Goal: Find specific page/section: Find specific page/section

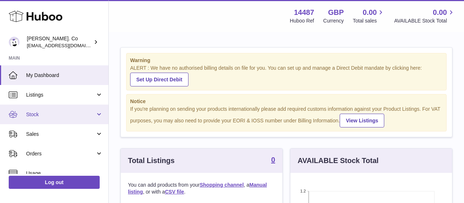
scroll to position [42, 0]
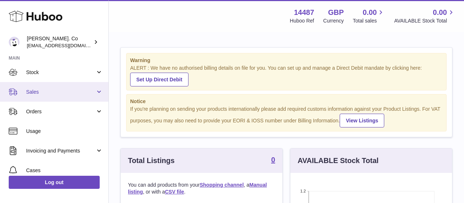
click at [35, 96] on link "Sales" at bounding box center [54, 92] width 108 height 20
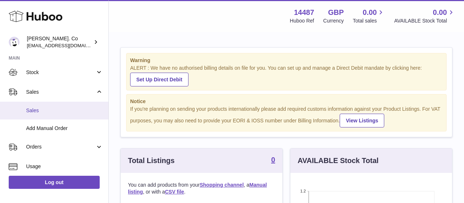
click at [34, 110] on span "Sales" at bounding box center [64, 110] width 77 height 7
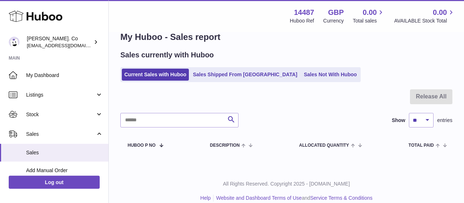
scroll to position [25, 0]
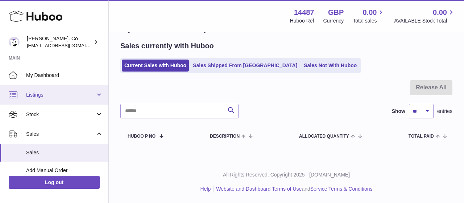
click at [37, 95] on span "Listings" at bounding box center [60, 94] width 69 height 7
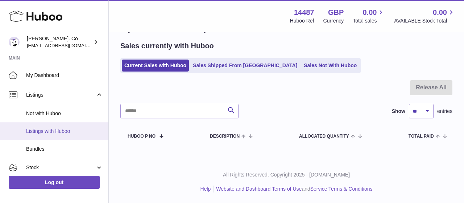
click at [40, 130] on span "Listings with Huboo" at bounding box center [64, 131] width 77 height 7
